Goal: Task Accomplishment & Management: Use online tool/utility

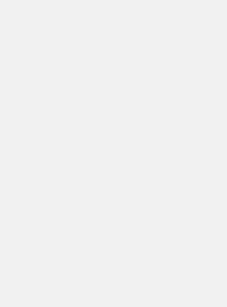
scroll to position [1, 0]
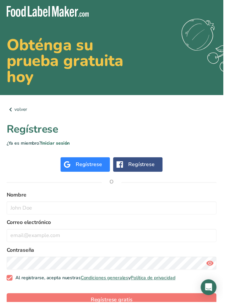
click at [140, 171] on div "Regístrese" at bounding box center [144, 167] width 27 height 8
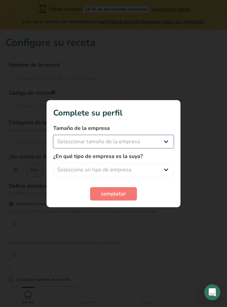
click at [167, 143] on select "Seleccionar tamaño de la empresa Menos de 10 empleados De 10 a 50 empleados De …" at bounding box center [113, 141] width 121 height 13
select select "1"
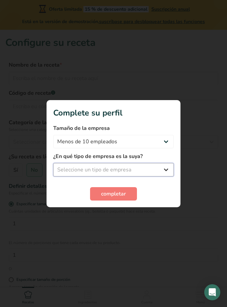
click at [141, 168] on select "Seleccione un tipo de empresa Fabricante de alimentos envasados Restaurante y c…" at bounding box center [113, 169] width 121 height 13
select select "2"
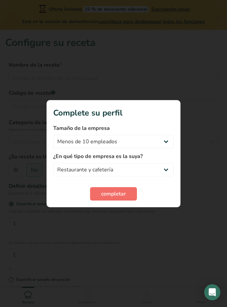
click at [116, 200] on button "completar" at bounding box center [113, 193] width 47 height 13
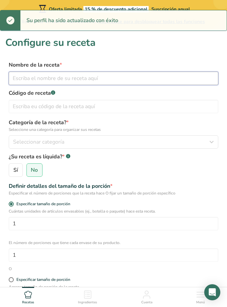
click at [186, 81] on input "text" at bounding box center [114, 78] width 210 height 13
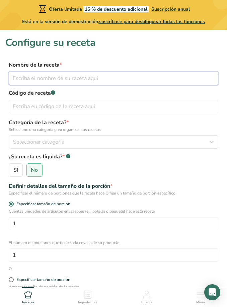
type input "B"
type input "BARRITA QUINOA"
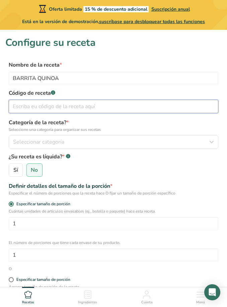
click at [75, 105] on input "text" at bounding box center [114, 106] width 210 height 13
type input "1293"
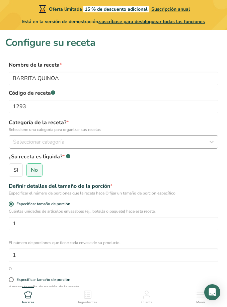
click at [72, 139] on div "Seleccionar categoría" at bounding box center [111, 142] width 197 height 8
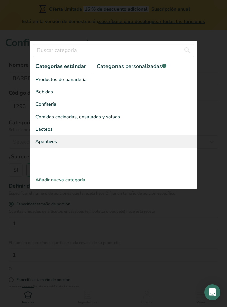
click at [86, 144] on div "Aperitivos" at bounding box center [113, 141] width 167 height 12
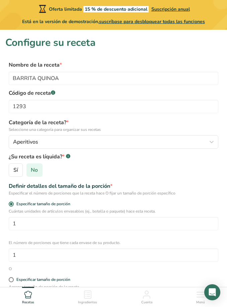
click at [37, 172] on span "No" at bounding box center [34, 170] width 7 height 7
click at [31, 172] on input "No" at bounding box center [29, 170] width 4 height 4
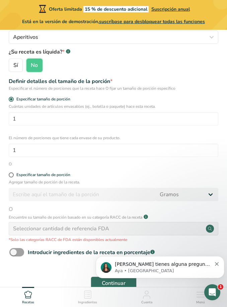
click at [15, 178] on div "Especificar tamaño de porción" at bounding box center [114, 175] width 210 height 7
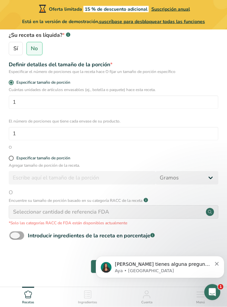
scroll to position [122, 0]
click at [20, 235] on span at bounding box center [16, 236] width 15 height 8
click at [14, 235] on input "Introducir ingredientes de la receta en porcentaje .a-a{fill:#347362;}.b-a{fill…" at bounding box center [11, 236] width 4 height 4
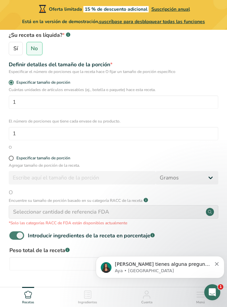
click at [20, 235] on span at bounding box center [16, 235] width 15 height 8
click at [14, 235] on input "Introducir ingredientes de la receta en porcentaje .a-a{fill:#347362;}.b-a{fill…" at bounding box center [11, 235] width 4 height 4
checkbox input "false"
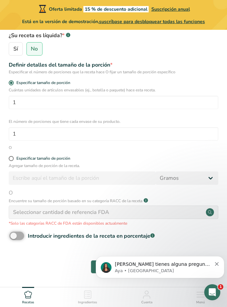
scroll to position [121, 0]
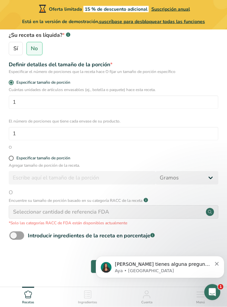
click at [118, 242] on html "[PERSON_NAME] tienes alguna pregunta no dudes en consultarnos. ¡Estamos aquí pa…" at bounding box center [160, 265] width 134 height 47
click at [11, 160] on span at bounding box center [11, 158] width 5 height 5
click at [11, 160] on input "Especificar tamaño de porción" at bounding box center [11, 158] width 4 height 4
radio input "true"
radio input "false"
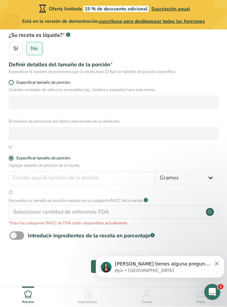
click at [12, 82] on span at bounding box center [11, 82] width 5 height 5
click at [12, 82] on input "Especificar tamaño de porción" at bounding box center [11, 83] width 4 height 4
radio input "true"
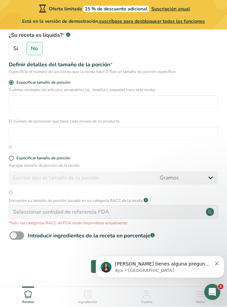
click at [57, 215] on div "Seleccionar cantidad de referencia FDA" at bounding box center [61, 212] width 96 height 8
click at [60, 209] on div "Seleccionar cantidad de referencia FDA" at bounding box center [61, 212] width 96 height 8
click at [14, 191] on span "O" at bounding box center [114, 193] width 210 height 8
click at [11, 193] on span "O" at bounding box center [114, 193] width 210 height 8
click at [10, 159] on span at bounding box center [11, 158] width 5 height 5
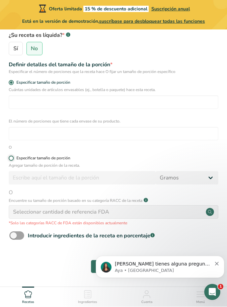
click at [10, 159] on input "Especificar tamaño de porción" at bounding box center [11, 158] width 4 height 4
radio input "true"
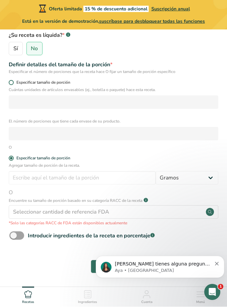
click at [14, 82] on span "Especificar tamaño de porción" at bounding box center [42, 82] width 57 height 5
click at [13, 82] on input "Especificar tamaño de porción" at bounding box center [11, 83] width 4 height 4
radio input "true"
radio input "false"
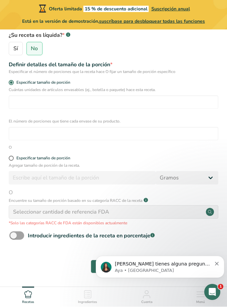
click at [115, 248] on body "[PERSON_NAME] tienes alguna pregunta no dudes en consultarnos. ¡Estamos aquí pa…" at bounding box center [160, 265] width 129 height 42
click at [111, 244] on body "[PERSON_NAME] tienes alguna pregunta no dudes en consultarnos. ¡Estamos aquí pa…" at bounding box center [160, 265] width 129 height 42
click at [111, 245] on body "[PERSON_NAME] tienes alguna pregunta no dudes en consultarnos. ¡Estamos aquí pa…" at bounding box center [160, 265] width 129 height 42
click at [218, 264] on icon "Dismiss notification" at bounding box center [217, 264] width 4 height 4
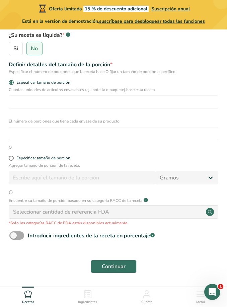
click at [26, 232] on span "Introducir ingredientes de la receta en porcentaje .a-a{fill:#347362;}.b-a{fill…" at bounding box center [89, 236] width 131 height 8
click at [14, 234] on input "Introducir ingredientes de la receta en porcentaje .a-a{fill:#347362;}.b-a{fill…" at bounding box center [11, 236] width 4 height 4
checkbox input "true"
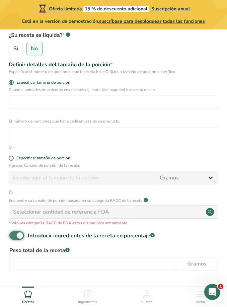
scroll to position [122, 0]
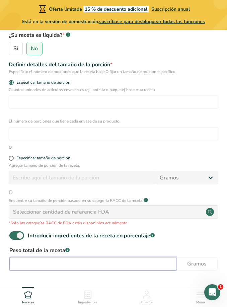
click at [52, 261] on input "number" at bounding box center [92, 263] width 167 height 13
type input "60"
click at [112, 299] on span "Continuar" at bounding box center [114, 296] width 24 height 8
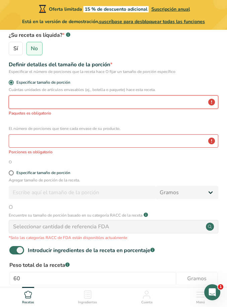
click at [123, 107] on input "number" at bounding box center [114, 101] width 210 height 13
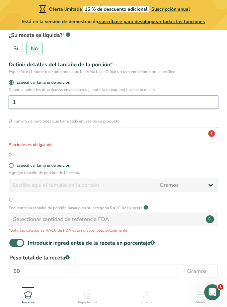
type input "1"
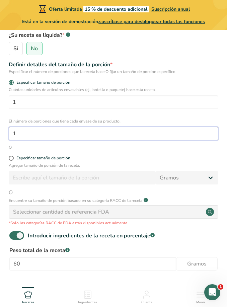
type input "1"
click at [124, 294] on span "Continuar" at bounding box center [114, 296] width 24 height 8
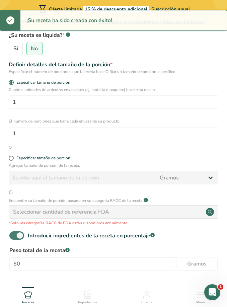
click at [18, 232] on span at bounding box center [16, 235] width 15 height 8
click at [14, 233] on input "Introducir ingredientes de la receta en porcentaje .a-a{fill:#347362;}.b-a{fill…" at bounding box center [11, 235] width 4 height 4
checkbox input "false"
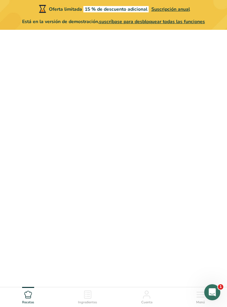
scroll to position [121, 0]
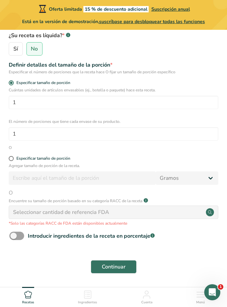
click at [8, 161] on div "Especificar tamaño de porción" at bounding box center [113, 159] width 216 height 7
click at [9, 166] on p "Agregar tamaño de porción de la receta." at bounding box center [114, 166] width 210 height 6
click at [12, 160] on span at bounding box center [11, 158] width 5 height 5
click at [12, 160] on input "Especificar tamaño de porción" at bounding box center [11, 158] width 4 height 4
radio input "true"
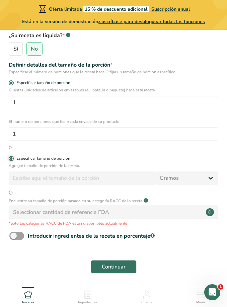
radio input "false"
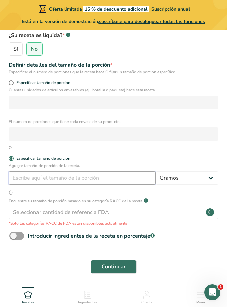
click at [88, 178] on input "number" at bounding box center [82, 177] width 147 height 13
click at [48, 174] on input "number" at bounding box center [82, 177] width 147 height 13
type input "95"
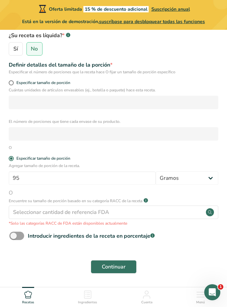
click at [125, 263] on span "Continuar" at bounding box center [114, 267] width 24 height 8
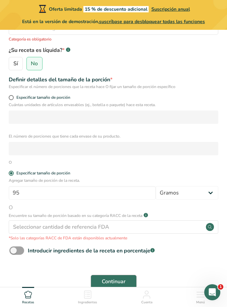
click at [114, 281] on span "Continuar" at bounding box center [114, 282] width 24 height 8
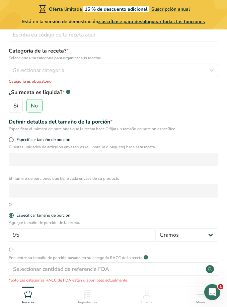
scroll to position [76, 0]
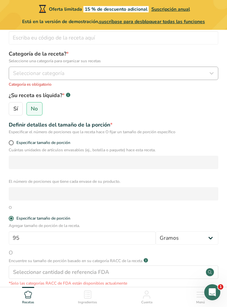
click at [34, 72] on span "Seleccionar categoría" at bounding box center [38, 73] width 51 height 8
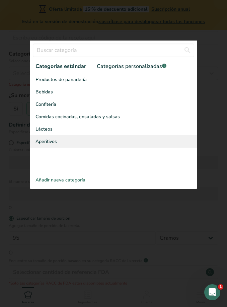
click at [49, 143] on span "Aperitivos" at bounding box center [45, 141] width 21 height 7
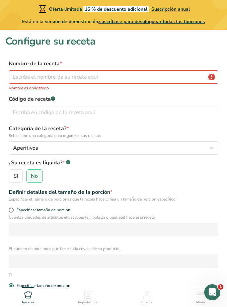
scroll to position [0, 0]
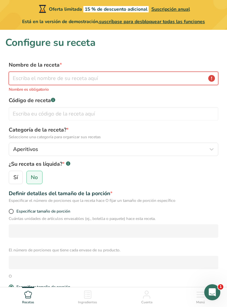
click at [64, 77] on input "text" at bounding box center [114, 78] width 210 height 13
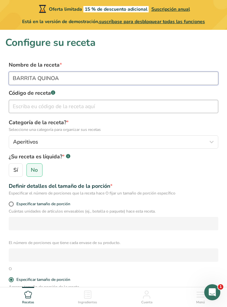
type input "BARRITA QUINOA"
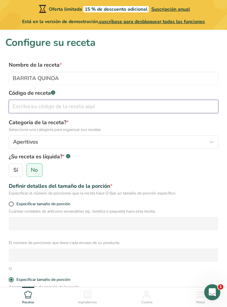
click at [64, 110] on input "text" at bounding box center [114, 106] width 210 height 13
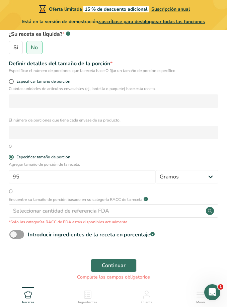
scroll to position [130, 0]
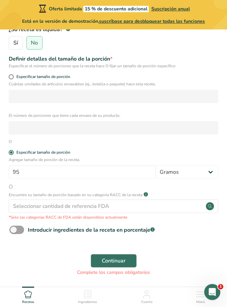
type input "32"
click at [129, 256] on button "Continuar" at bounding box center [114, 261] width 46 height 13
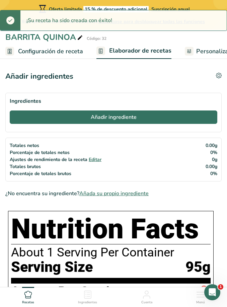
click at [168, 118] on button "Añadir ingrediente" at bounding box center [114, 117] width 208 height 13
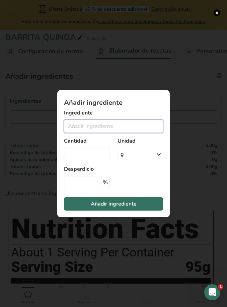
click at [148, 133] on input "Add ingredient modal" at bounding box center [113, 126] width 99 height 13
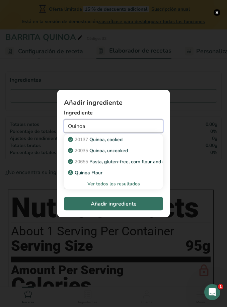
scroll to position [21, 0]
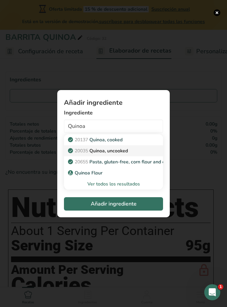
click at [140, 156] on link "20035 Quinoa, uncooked" at bounding box center [113, 150] width 99 height 11
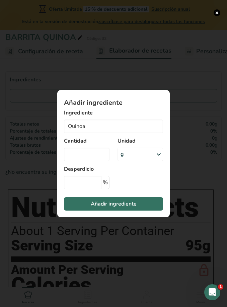
type input "Quinoa, uncooked"
click at [105, 161] on input "Add ingredient modal" at bounding box center [87, 154] width 46 height 13
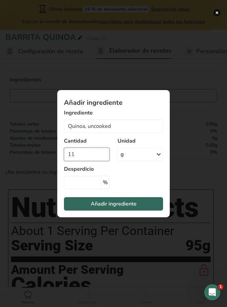
type input "11"
click at [132, 211] on button "Añadir ingrediente" at bounding box center [113, 203] width 99 height 13
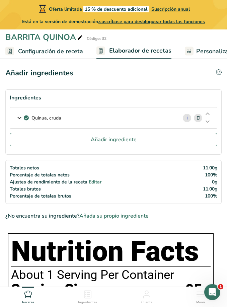
scroll to position [0, 0]
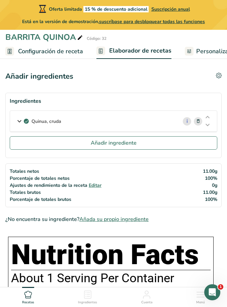
click at [202, 119] on span at bounding box center [198, 121] width 8 height 8
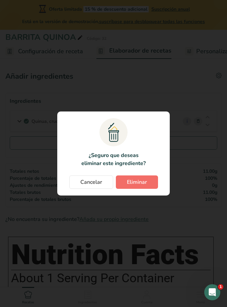
click at [142, 185] on span "Eliminar" at bounding box center [137, 182] width 20 height 8
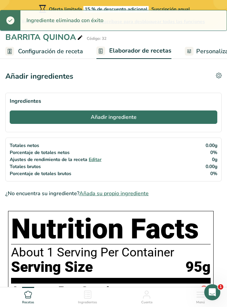
click at [142, 121] on button "Añadir ingrediente" at bounding box center [114, 117] width 208 height 13
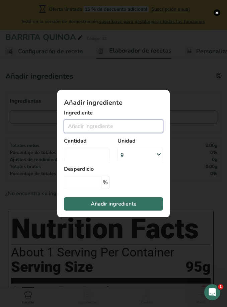
drag, startPoint x: 124, startPoint y: 130, endPoint x: 124, endPoint y: 126, distance: 3.7
click at [124, 130] on input "Add ingredient modal" at bounding box center [113, 126] width 99 height 13
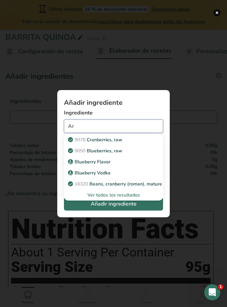
type input "A"
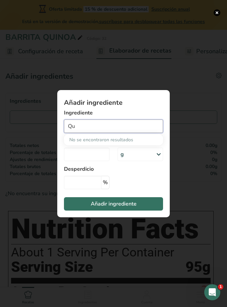
type input "Q"
type input "P"
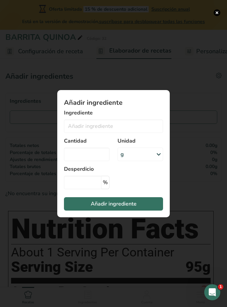
click at [193, 123] on div "Add ingredient modal" at bounding box center [113, 153] width 227 height 307
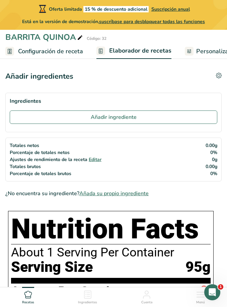
click at [201, 54] on span "Personalizar etiqueta" at bounding box center [225, 51] width 59 height 9
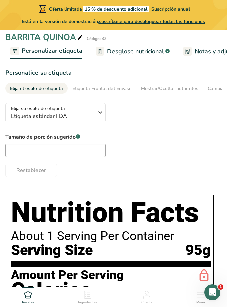
click at [176, 255] on div "Serving Size 95g" at bounding box center [111, 250] width 200 height 16
click at [104, 93] on link "Etiqueta Frontal del Envase" at bounding box center [101, 89] width 59 height 12
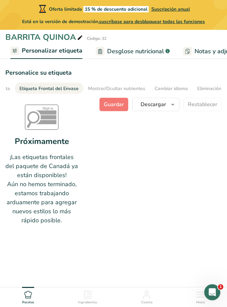
scroll to position [0, 62]
click at [124, 86] on div "Mostrar/Ocultar nutrientes" at bounding box center [107, 88] width 57 height 7
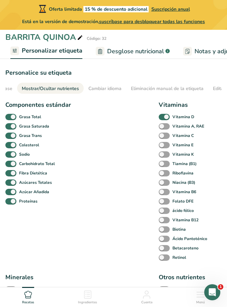
scroll to position [0, 130]
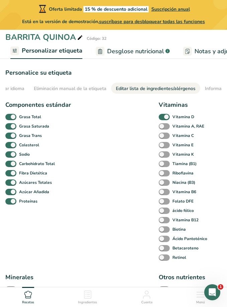
click at [177, 89] on div "Editar lista de ingredientes/alérgenos" at bounding box center [156, 88] width 80 height 7
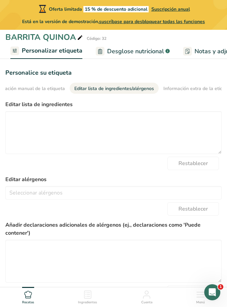
scroll to position [0, 270]
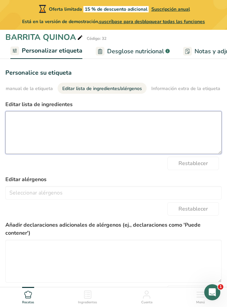
click at [135, 129] on textarea at bounding box center [113, 132] width 216 height 43
type textarea "Quinoa inflada, arándanos, miel, chocolate obscuro, crema de cacahuate"
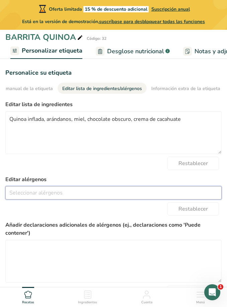
click at [145, 191] on input "text" at bounding box center [114, 193] width 216 height 10
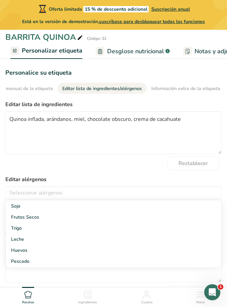
click at [136, 162] on div "Restablecer" at bounding box center [113, 163] width 216 height 13
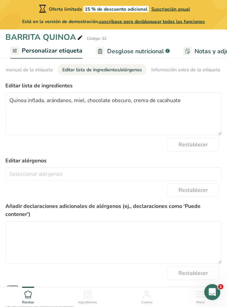
scroll to position [0, 0]
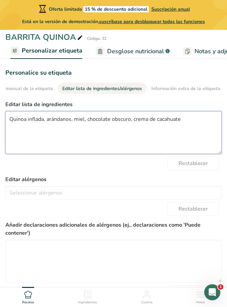
click at [206, 118] on textarea "Quinoa inflada, arándanos, miel, chocolate obscuro, crema de cacahuate" at bounding box center [113, 132] width 216 height 43
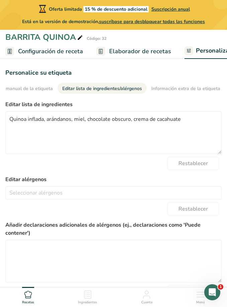
click at [148, 47] on span "Elaborador de recetas" at bounding box center [140, 51] width 62 height 9
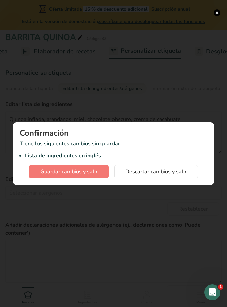
scroll to position [0, 88]
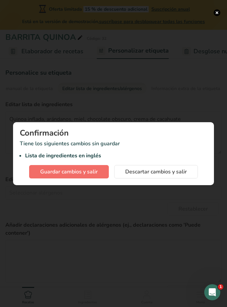
click at [97, 171] on span "Guardar cambios y salir" at bounding box center [69, 172] width 58 height 8
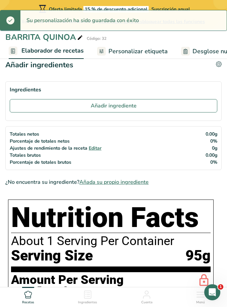
scroll to position [12, 0]
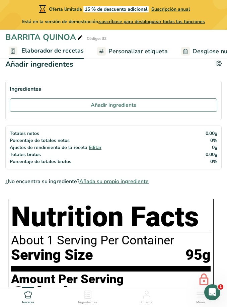
click at [137, 183] on span "Añada su propio ingrediente" at bounding box center [113, 181] width 69 height 8
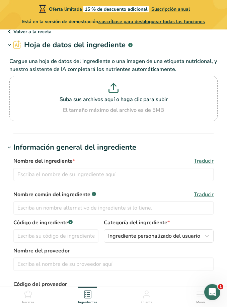
scroll to position [13, 0]
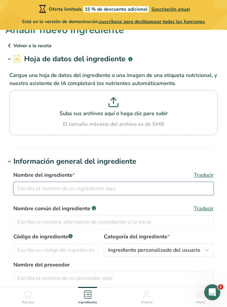
click at [158, 189] on input "text" at bounding box center [113, 188] width 200 height 13
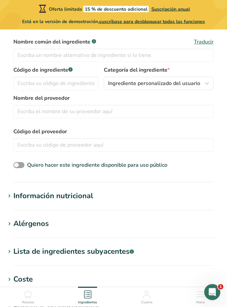
scroll to position [187, 0]
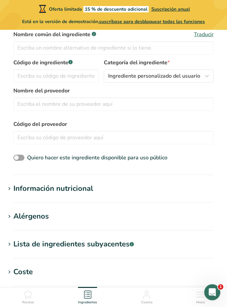
type input "Quinoa inflada"
click at [89, 194] on div "Información nutricional" at bounding box center [53, 188] width 80 height 11
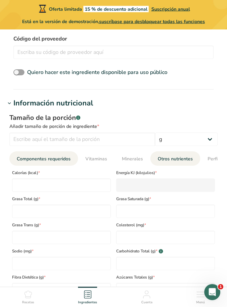
scroll to position [272, 0]
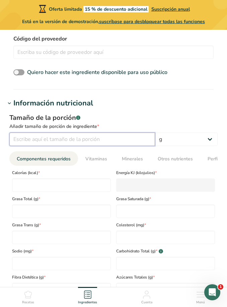
click at [107, 139] on input "number" at bounding box center [82, 139] width 146 height 13
type input "11"
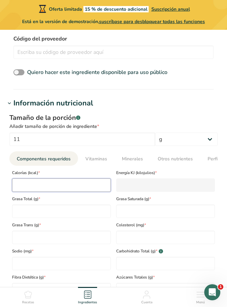
click at [82, 184] on input "number" at bounding box center [61, 184] width 99 height 13
type input "2"
type KJ "8.4"
type input "27"
type KJ "113"
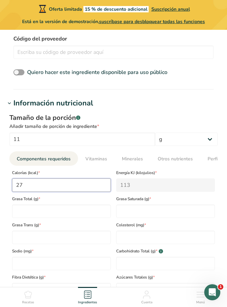
type input "27"
type Fat "0"
type input "0"
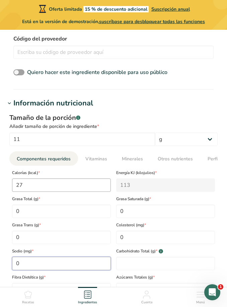
type input "0"
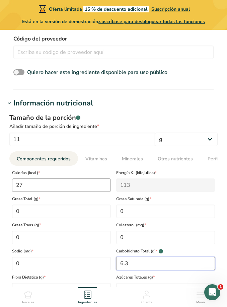
type Carbohydrates "6.3"
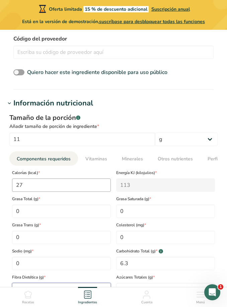
type Fiber "0.4"
type Sugars "0"
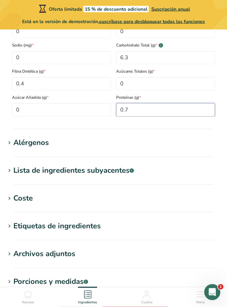
scroll to position [546, 0]
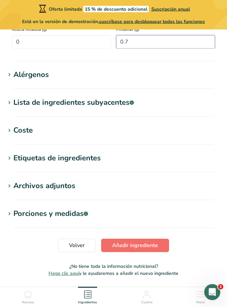
type input "0.7"
click at [153, 243] on span "Añadir ingrediente" at bounding box center [135, 246] width 46 height 8
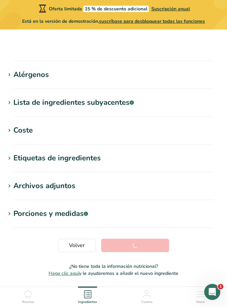
scroll to position [80, 0]
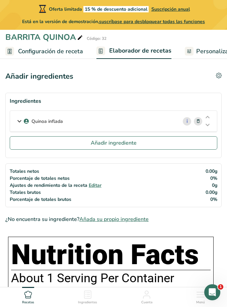
click at [157, 124] on div "Quinoa inflada" at bounding box center [93, 121] width 167 height 21
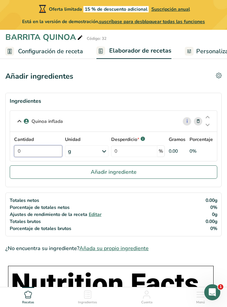
click at [54, 151] on input "0" at bounding box center [38, 151] width 48 height 12
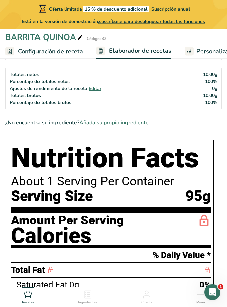
scroll to position [35, 0]
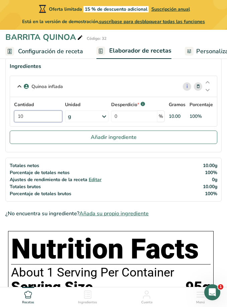
type input "10"
click at [190, 187] on div "Totales netos Porcentaje de totales netos Ajustes de rendimiento de la receta E…" at bounding box center [113, 180] width 216 height 44
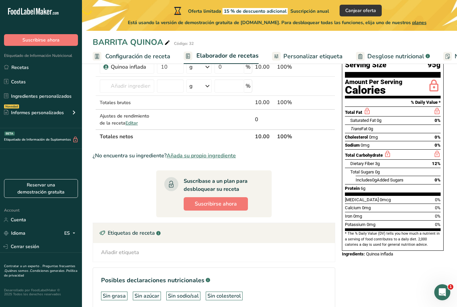
scroll to position [74, 0]
